Goal: Information Seeking & Learning: Check status

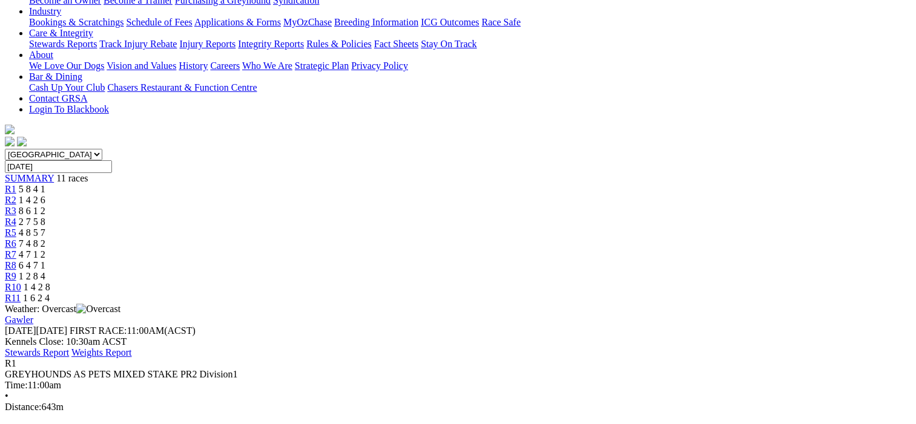
scroll to position [182, 0]
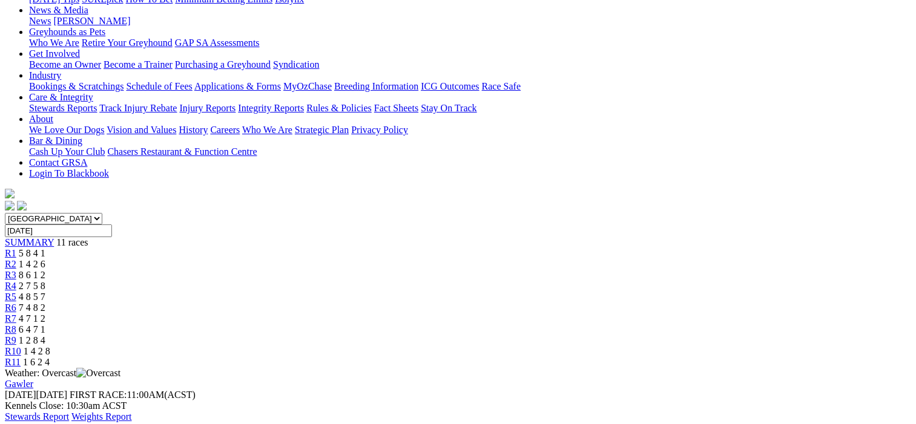
click at [16, 259] on span "R2" at bounding box center [10, 264] width 11 height 10
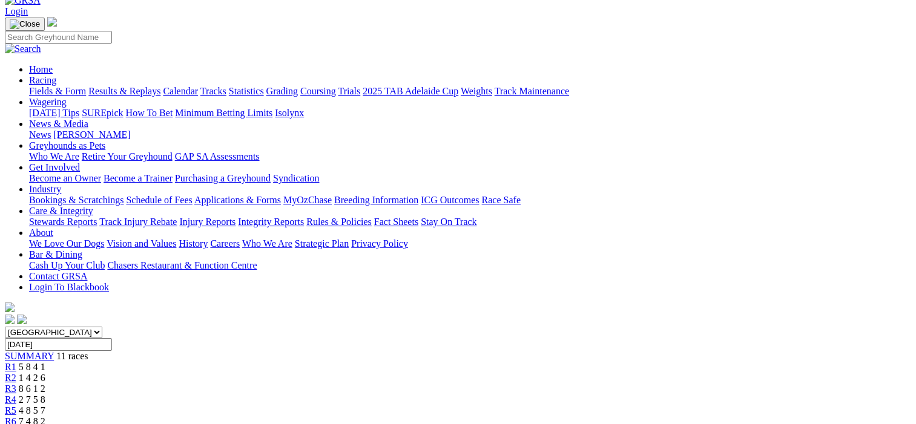
scroll to position [61, 0]
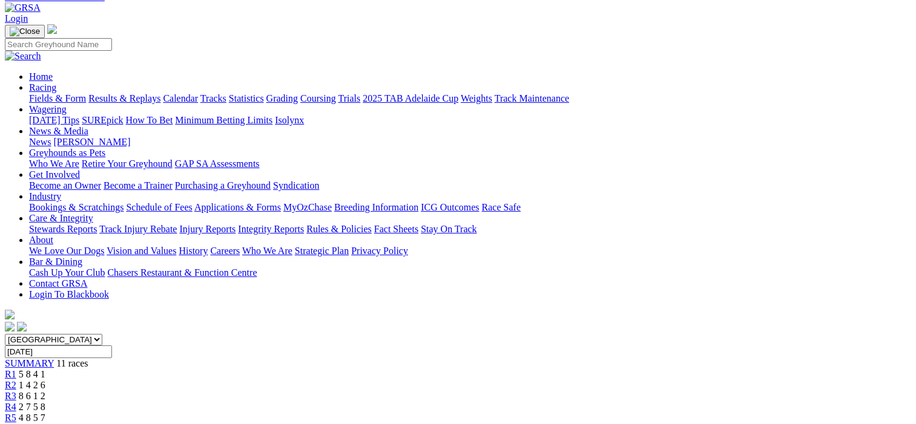
click at [16, 391] on span "R3" at bounding box center [10, 396] width 11 height 10
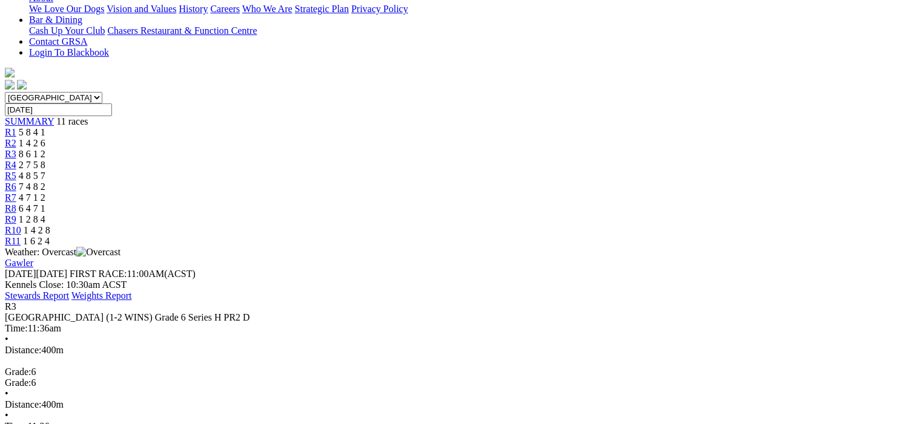
scroll to position [121, 0]
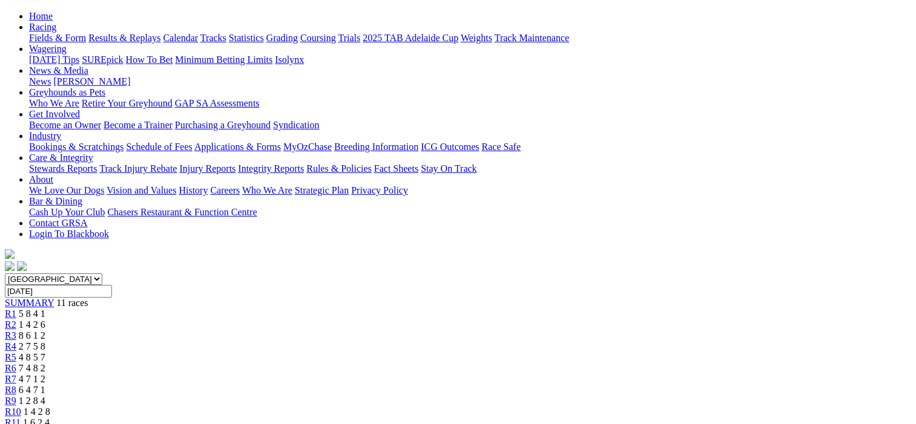
click at [16, 341] on span "R4" at bounding box center [10, 346] width 11 height 10
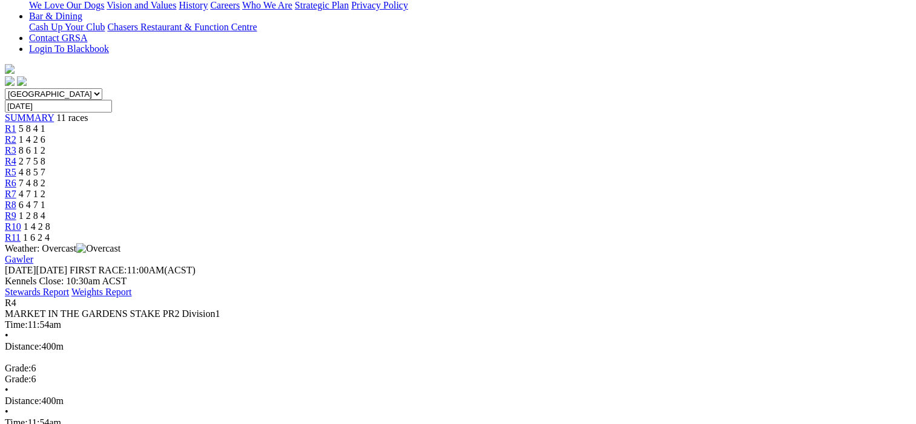
scroll to position [182, 0]
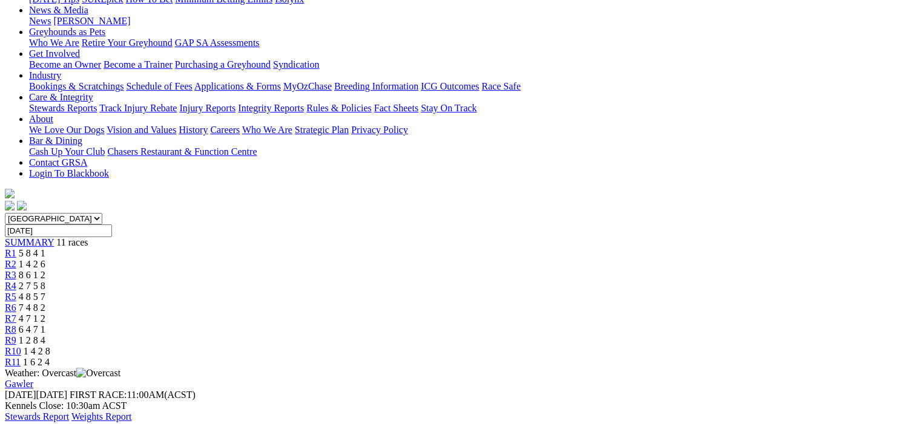
click at [16, 292] on span "R5" at bounding box center [10, 297] width 11 height 10
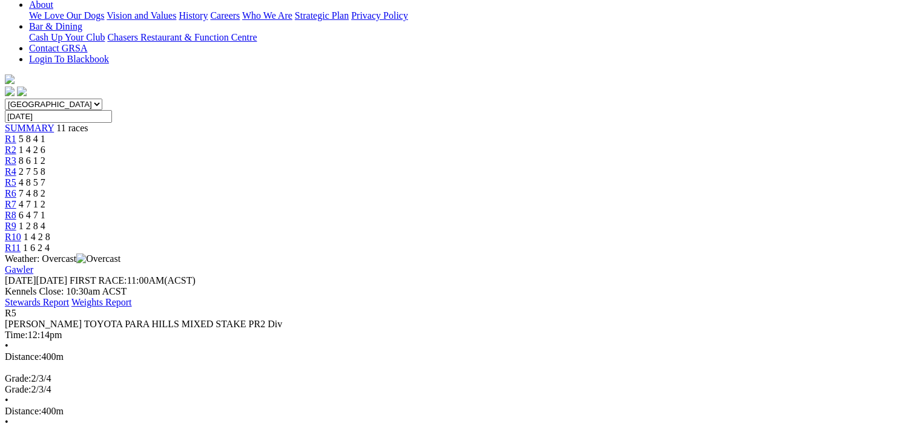
scroll to position [121, 0]
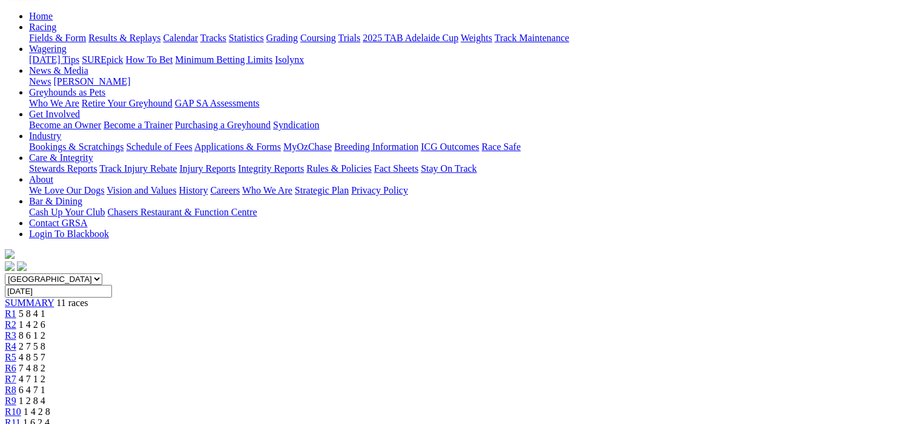
click at [16, 363] on span "R6" at bounding box center [10, 368] width 11 height 10
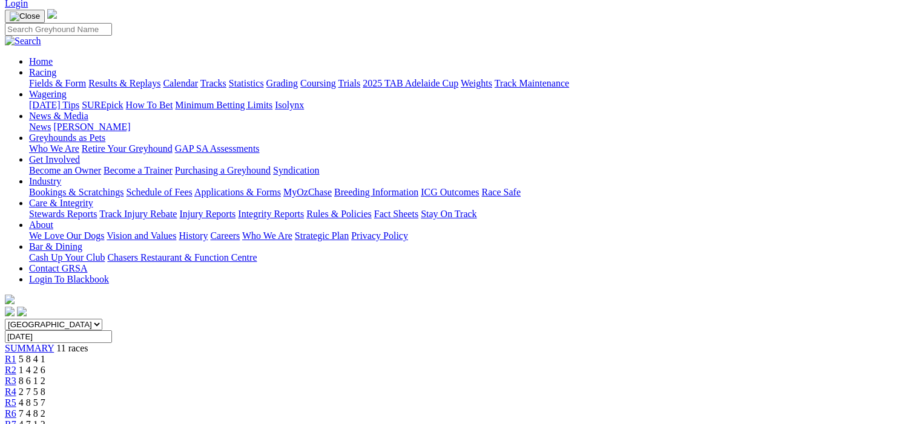
scroll to position [61, 0]
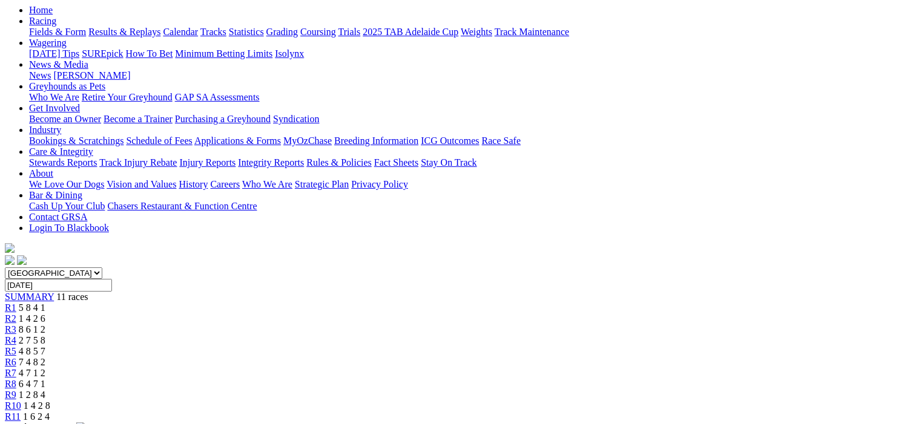
scroll to position [121, 0]
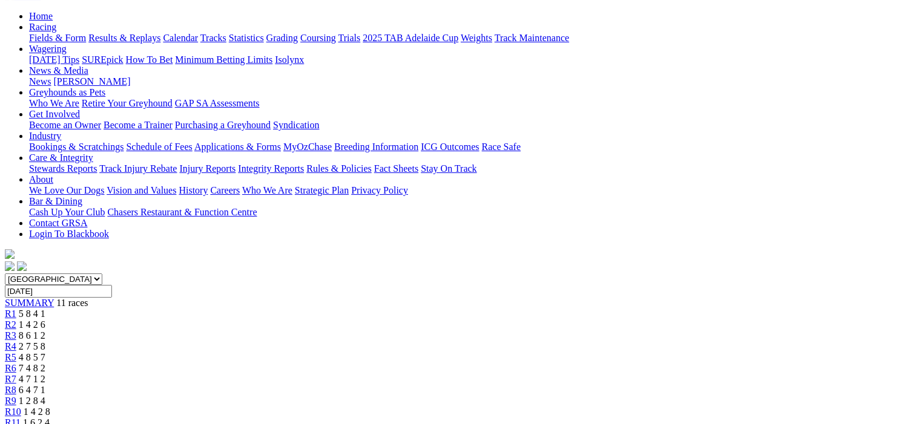
click at [16, 385] on span "R8" at bounding box center [10, 390] width 11 height 10
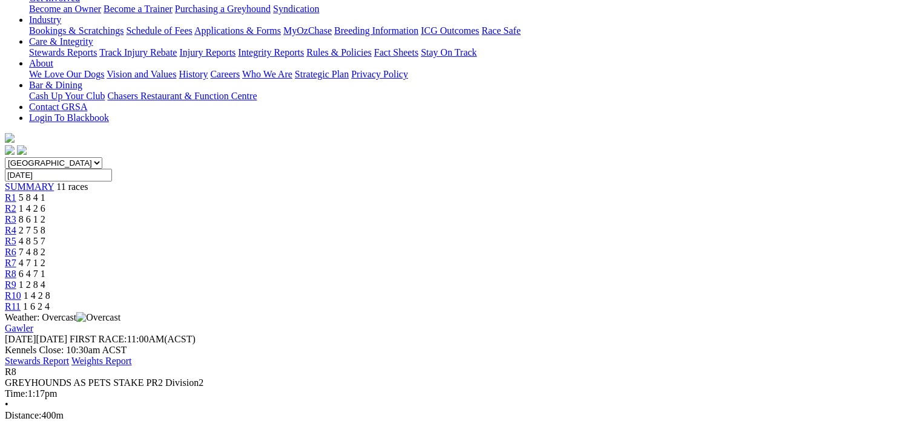
scroll to position [121, 0]
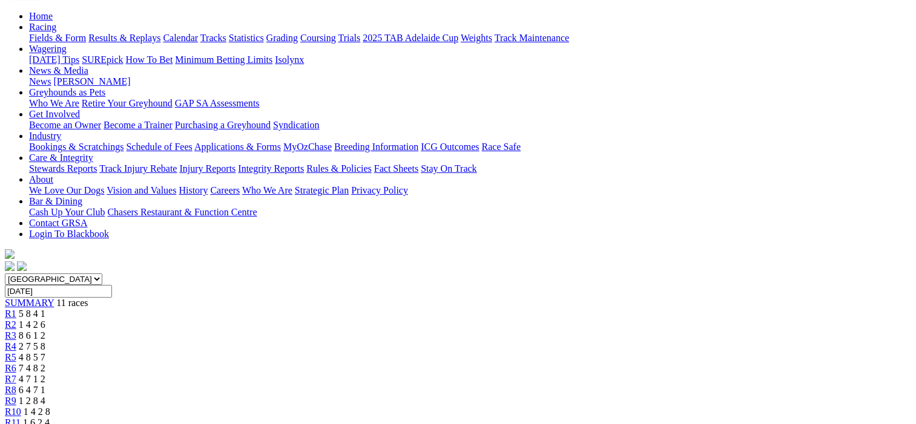
click at [16, 396] on span "R9" at bounding box center [10, 401] width 11 height 10
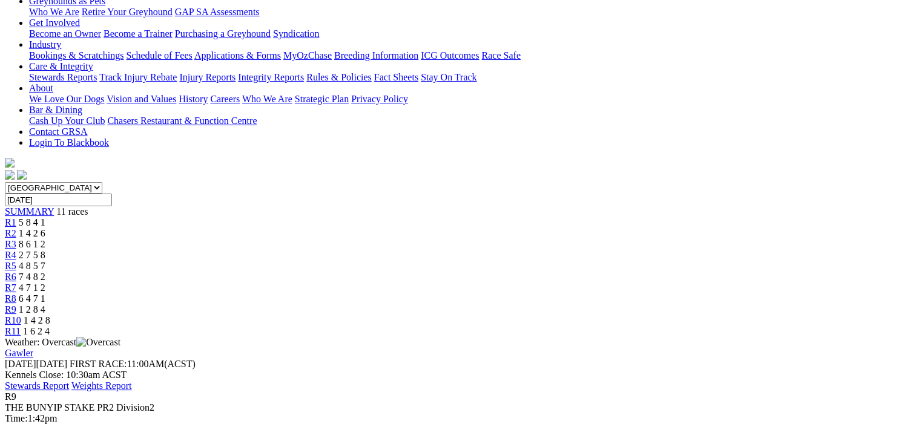
scroll to position [121, 0]
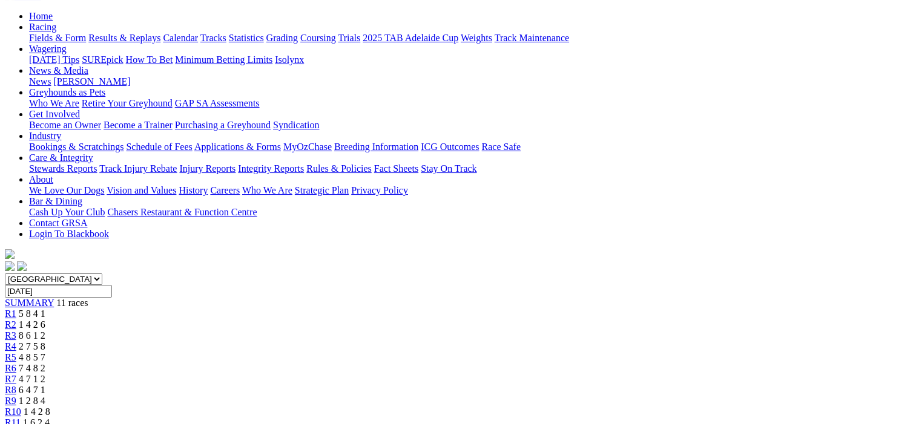
click at [21, 407] on span "R10" at bounding box center [13, 412] width 16 height 10
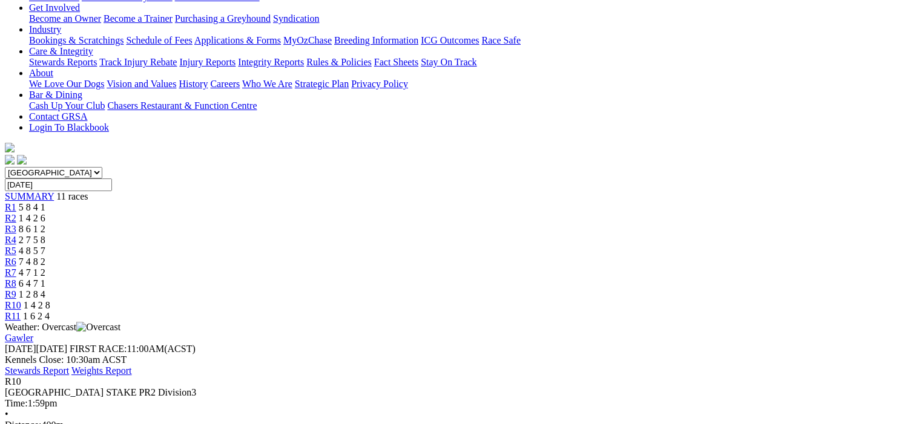
scroll to position [61, 0]
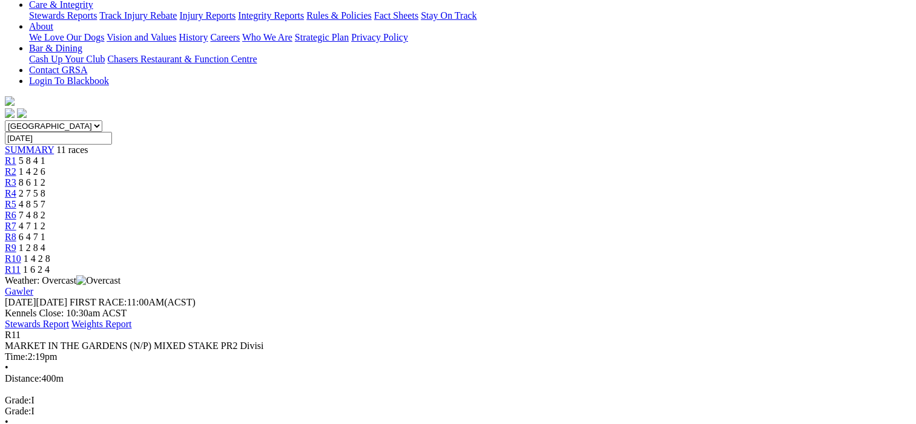
scroll to position [303, 0]
